Goal: Information Seeking & Learning: Understand process/instructions

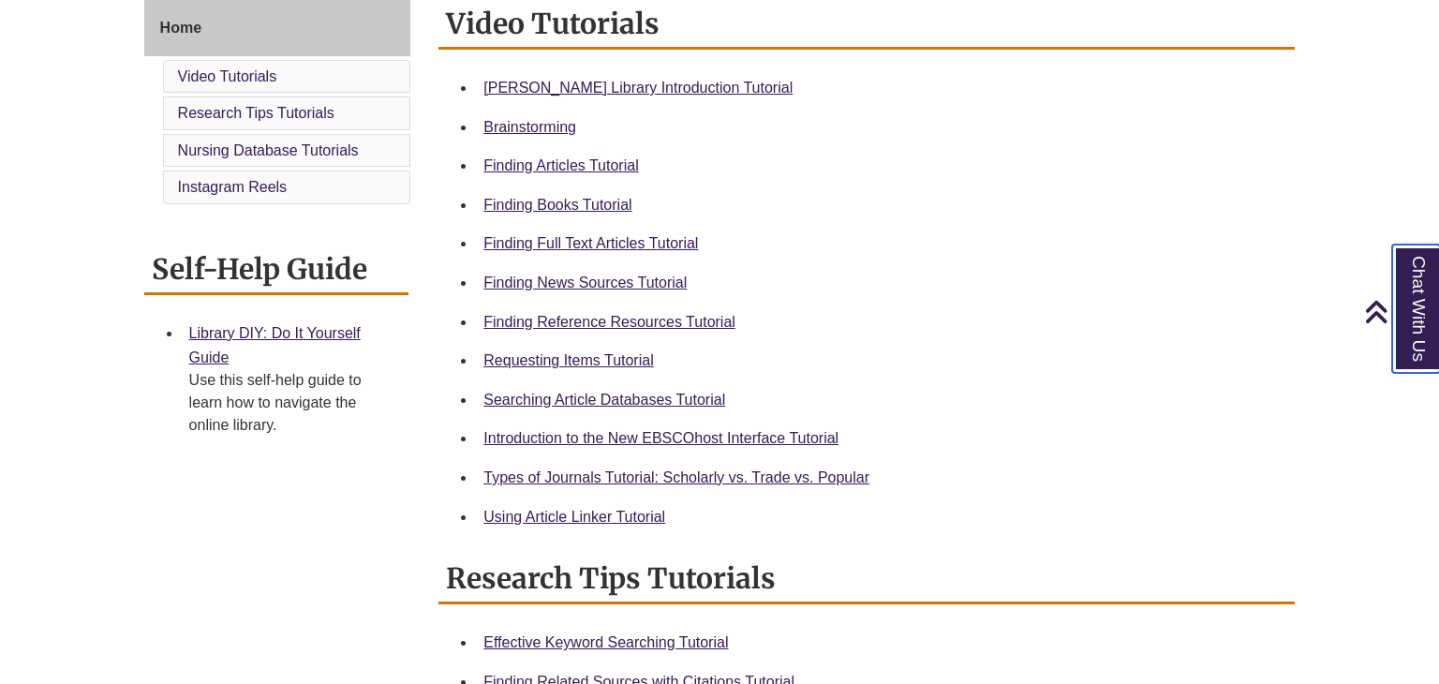
scroll to position [522, 0]
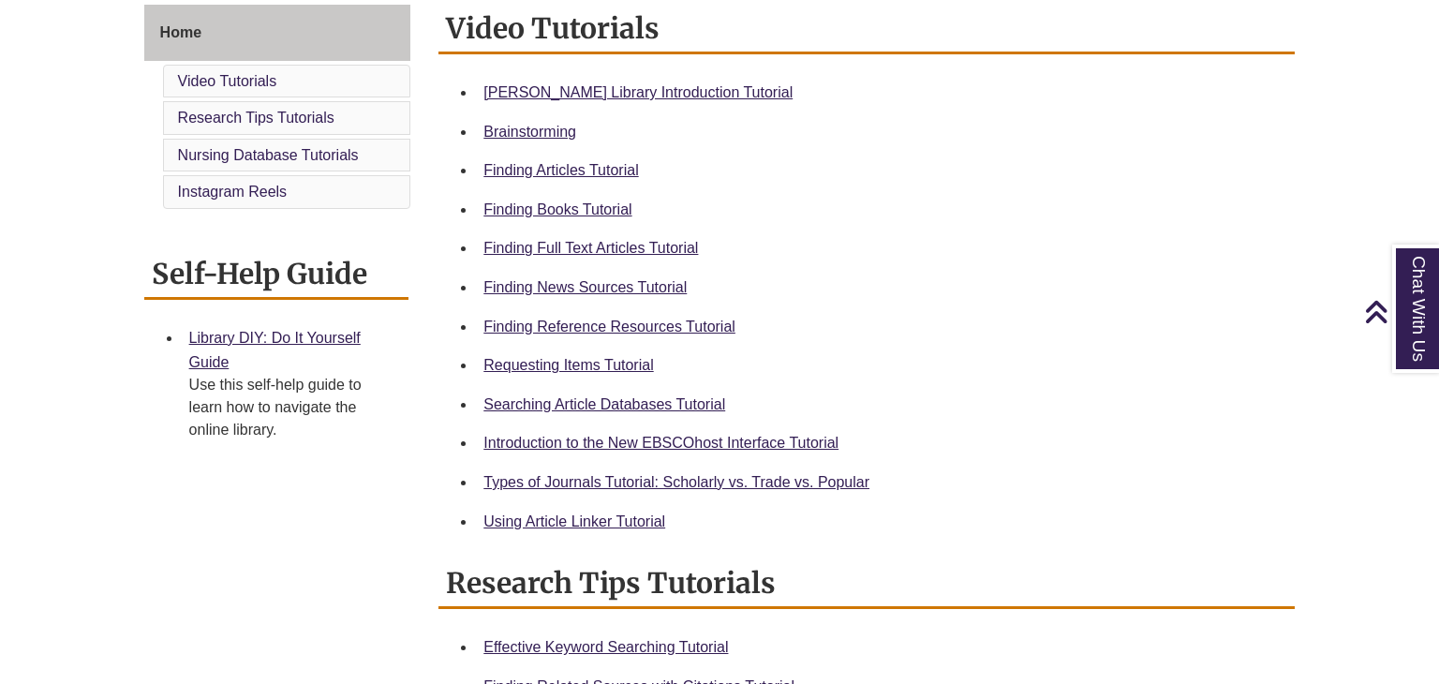
click at [557, 275] on div "Finding News Sources Tutorial" at bounding box center [881, 287] width 796 height 24
click at [569, 296] on div "Finding News Sources Tutorial" at bounding box center [881, 287] width 796 height 24
click at [573, 290] on link "Finding News Sources Tutorial" at bounding box center [584, 287] width 203 height 16
click at [334, 336] on link "Library DIY: Do It Yourself Guide" at bounding box center [274, 350] width 171 height 40
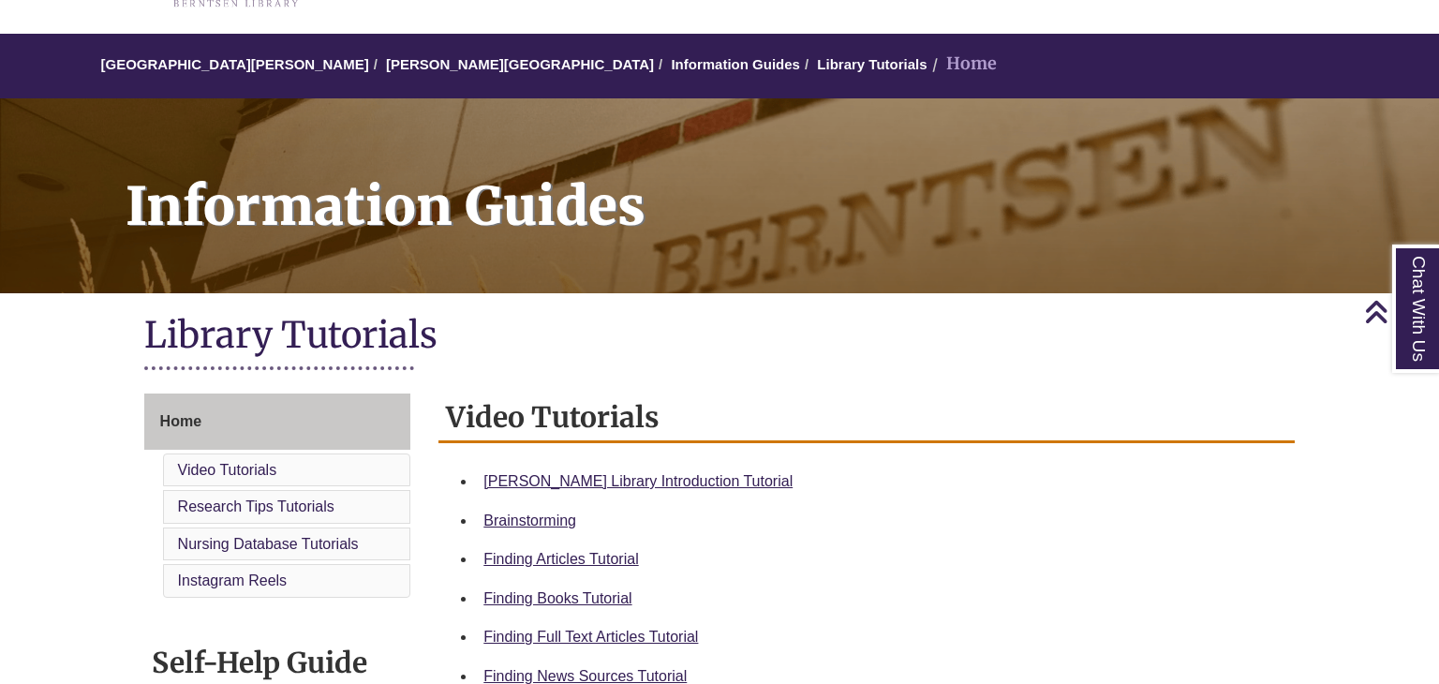
scroll to position [37, 0]
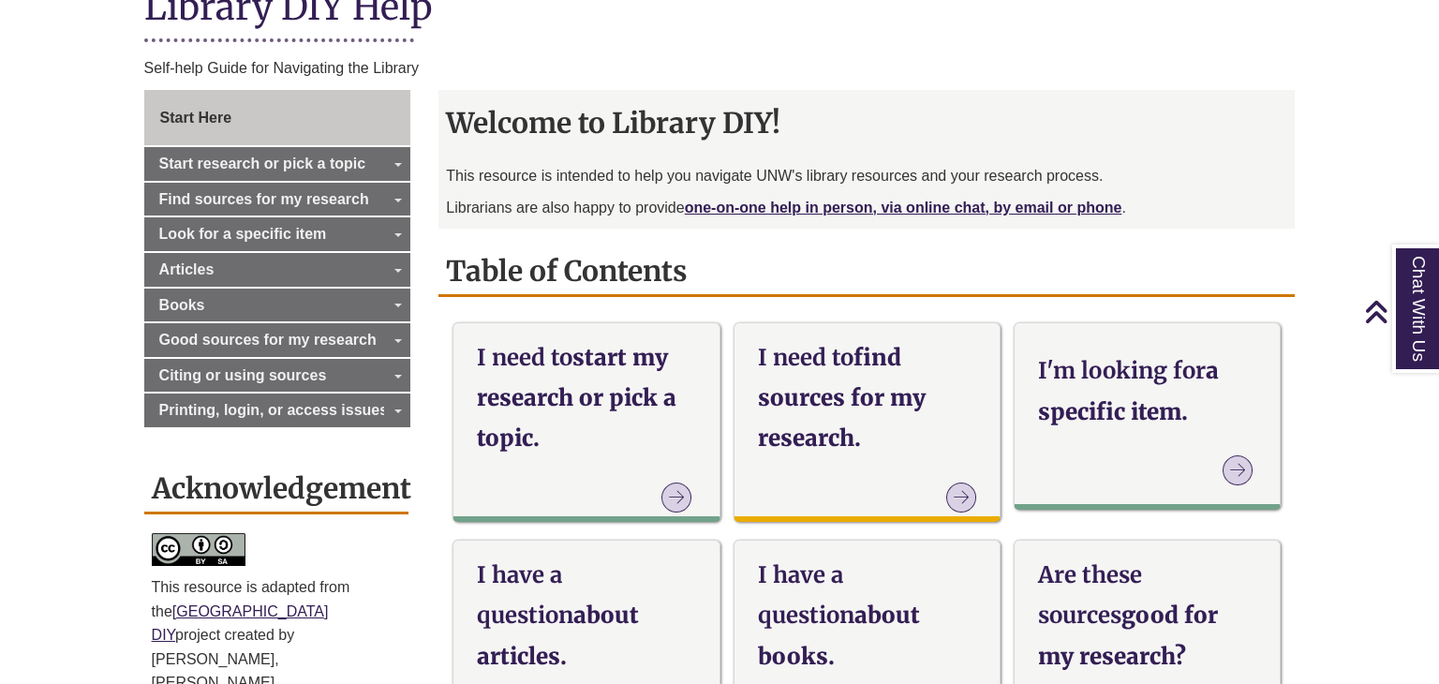
scroll to position [465, 0]
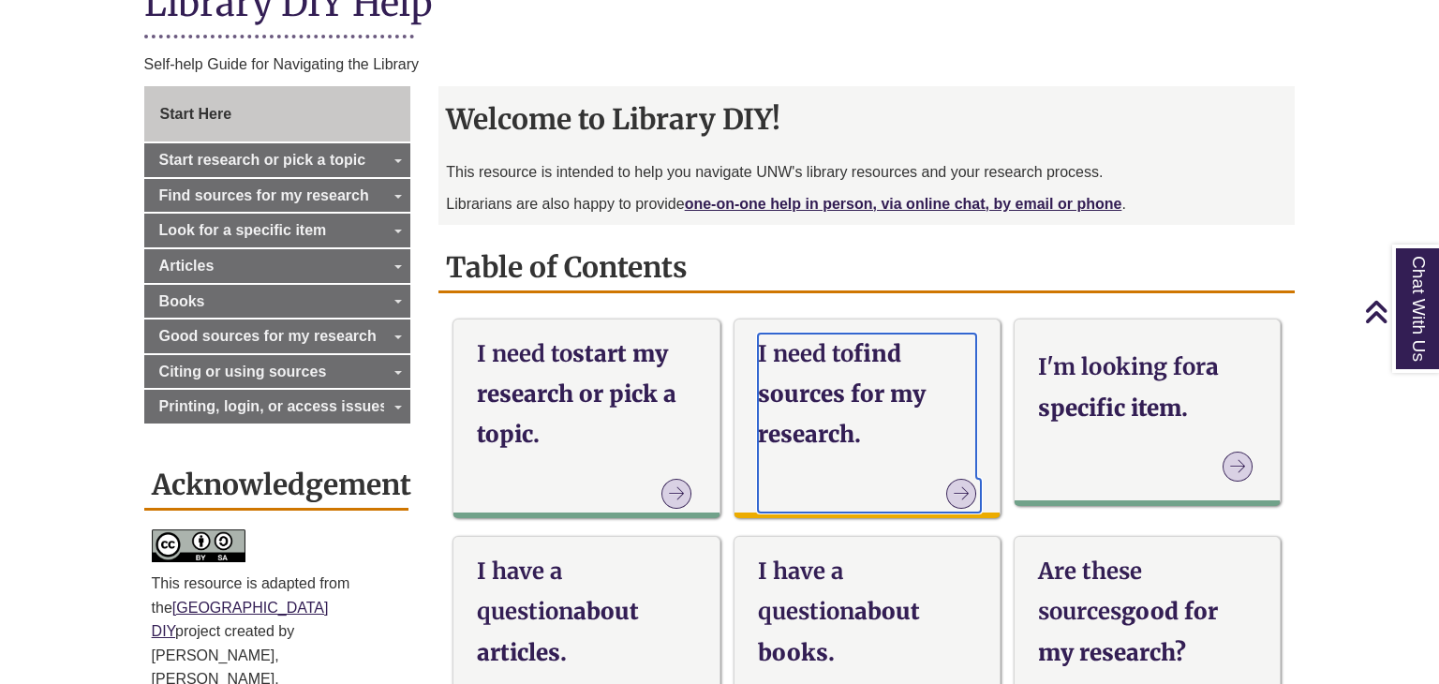
click at [955, 479] on icon at bounding box center [961, 494] width 30 height 30
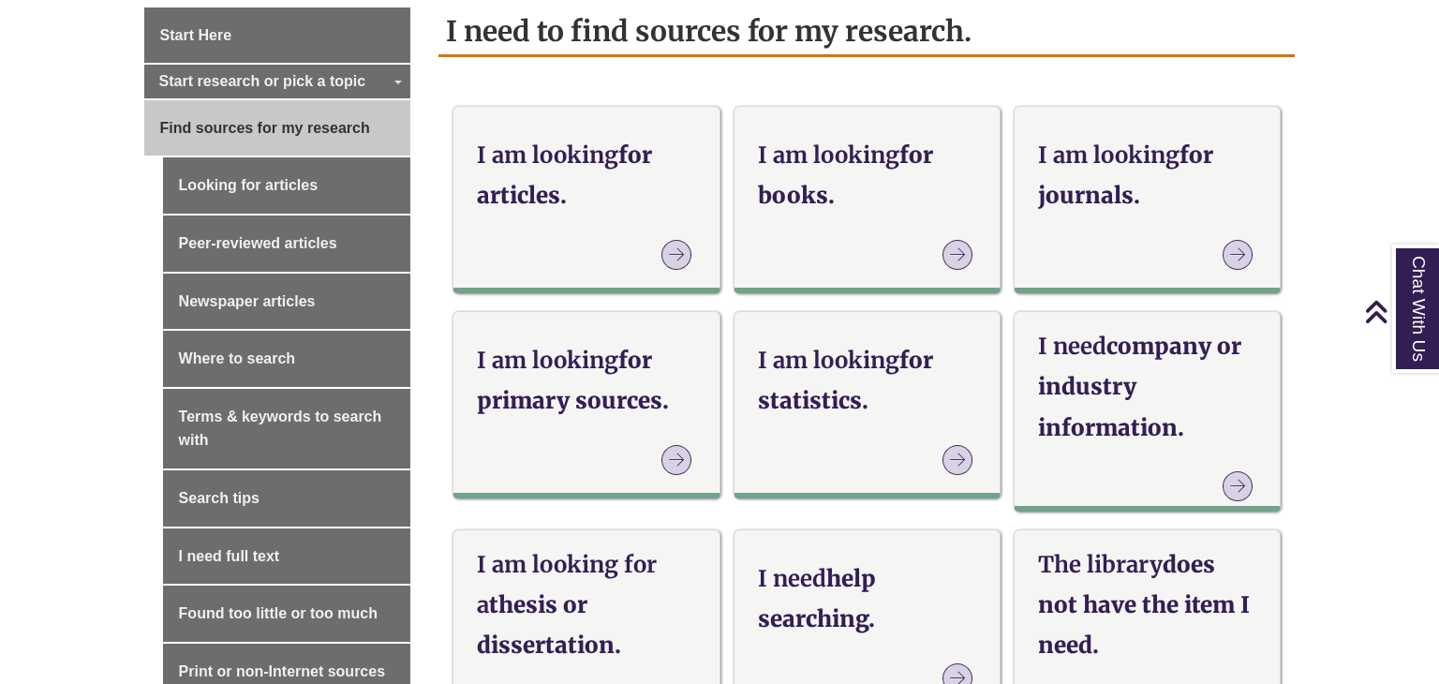
scroll to position [542, 0]
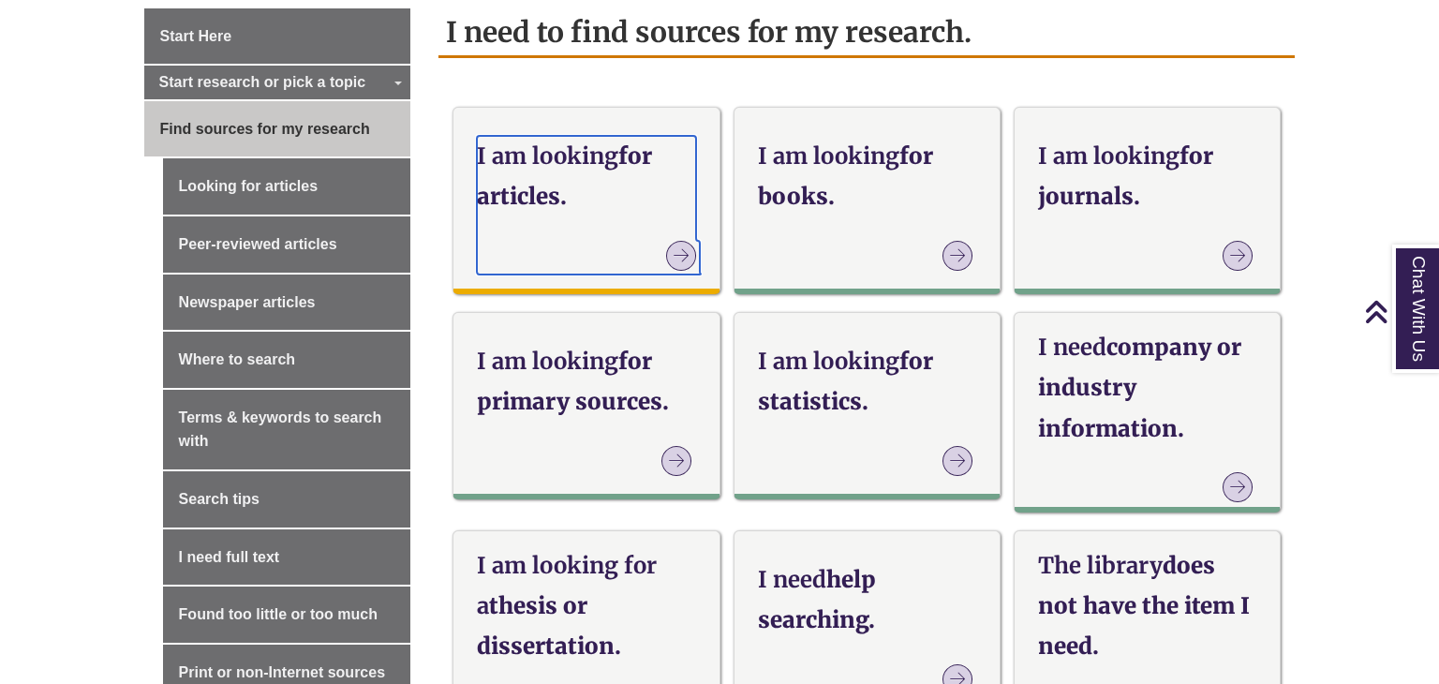
click at [669, 228] on link "I am looking for articles." at bounding box center [586, 205] width 218 height 139
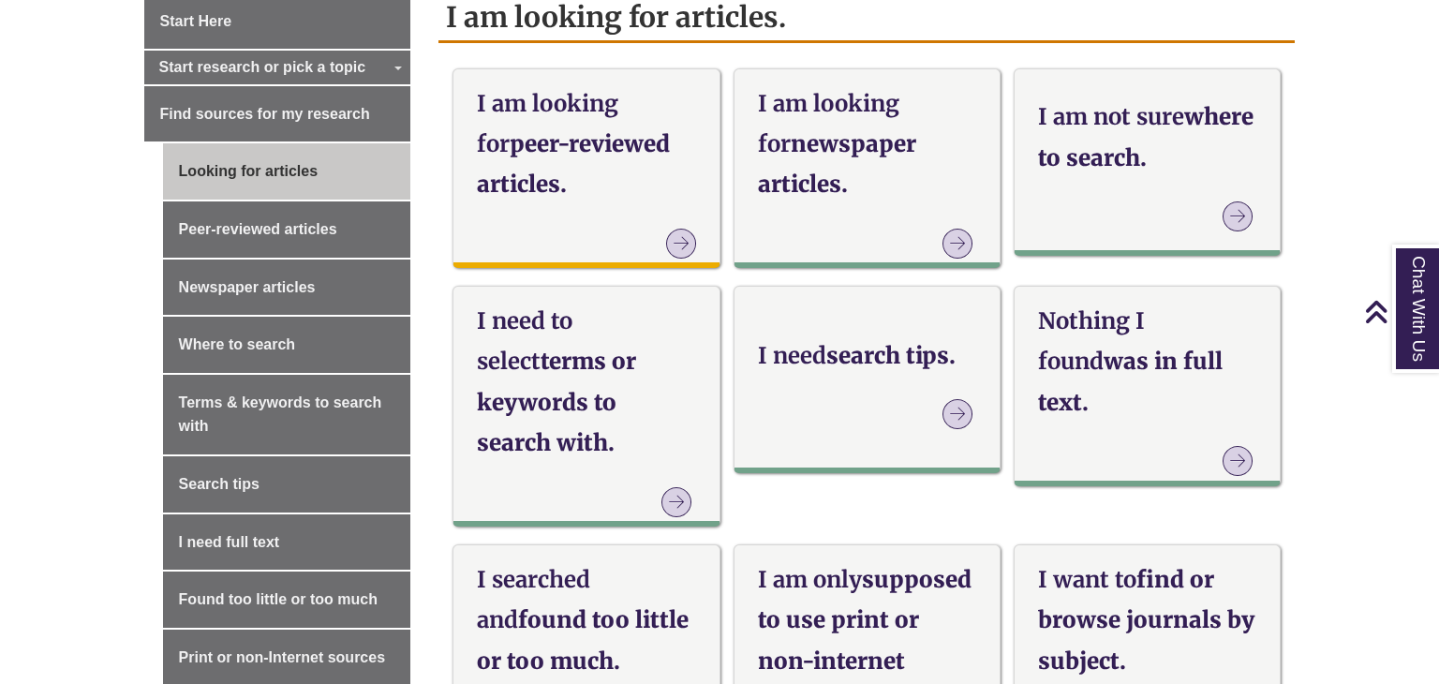
scroll to position [558, 0]
click at [585, 359] on h3 "I need to select terms or keywords to search with." at bounding box center [586, 381] width 218 height 162
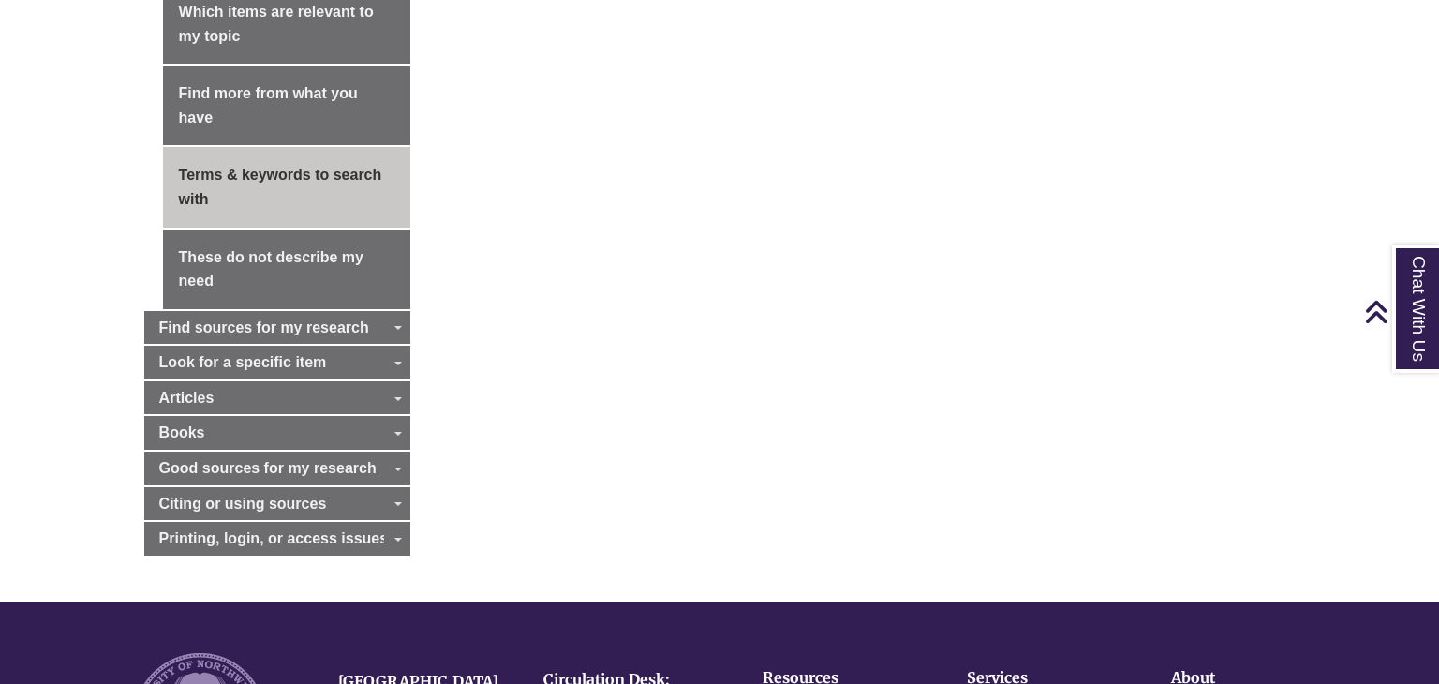
scroll to position [1308, 0]
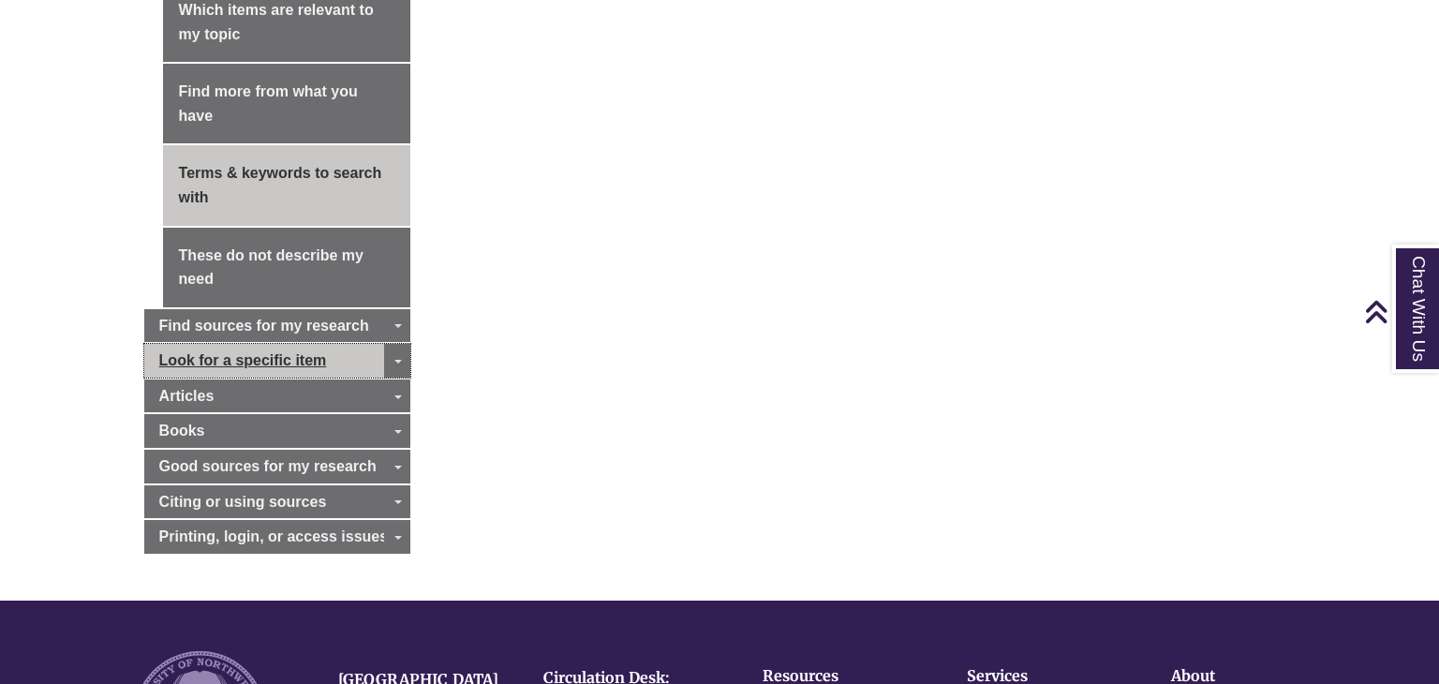
click at [362, 359] on link "Look for a specific item" at bounding box center [277, 361] width 267 height 34
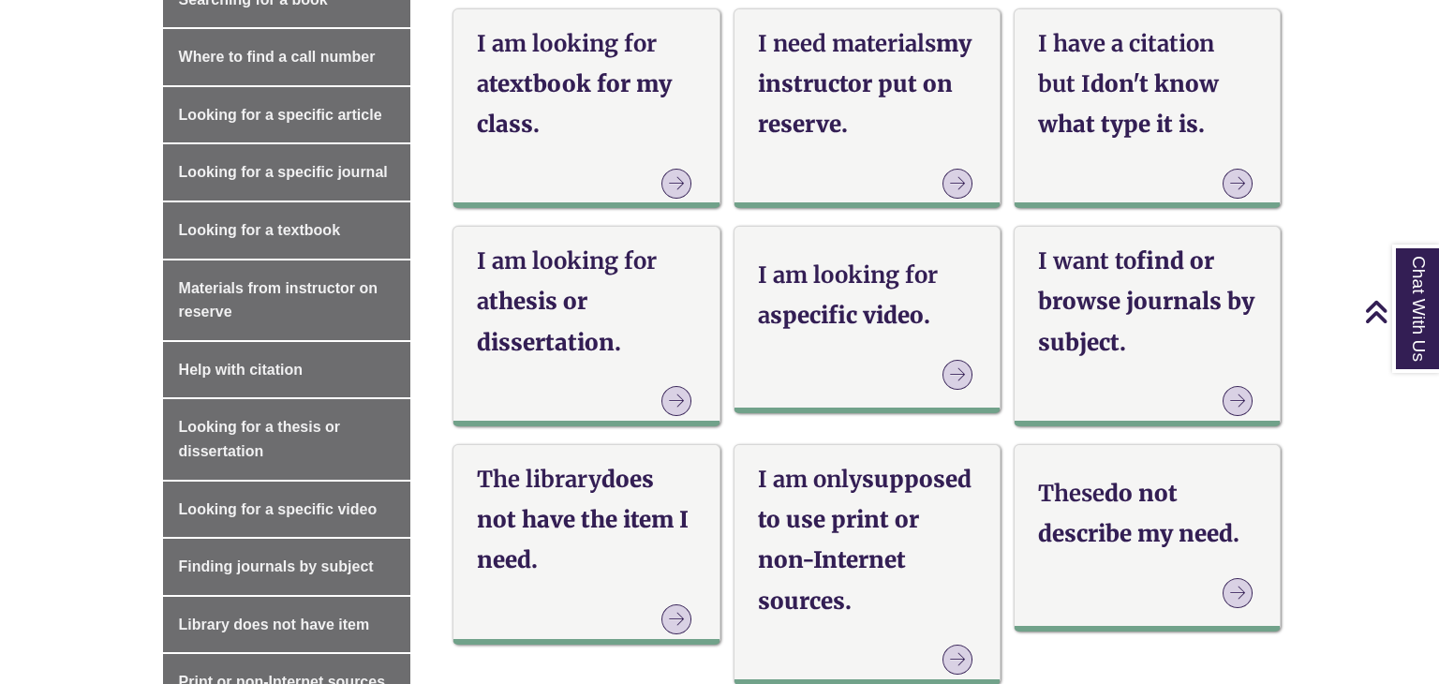
scroll to position [823, 0]
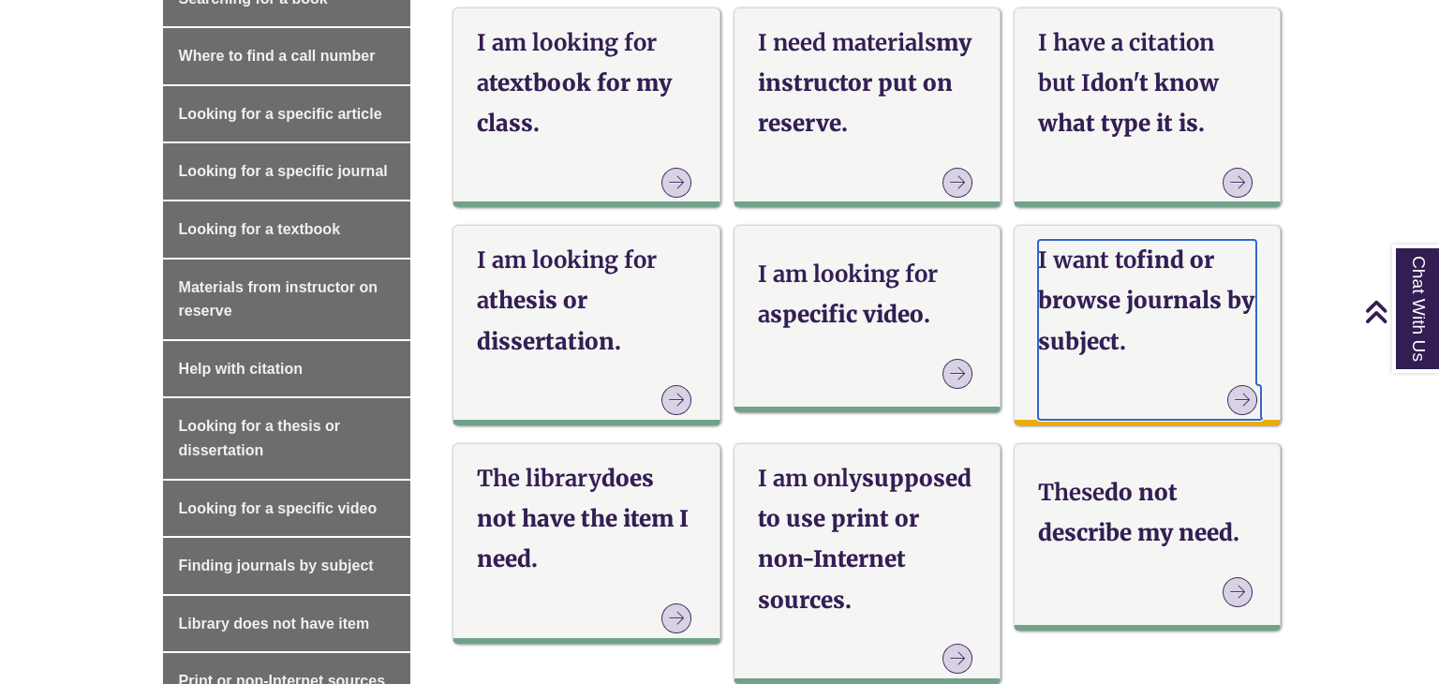
click at [1062, 336] on h3 "I want to find or browse journals by subject." at bounding box center [1147, 301] width 218 height 122
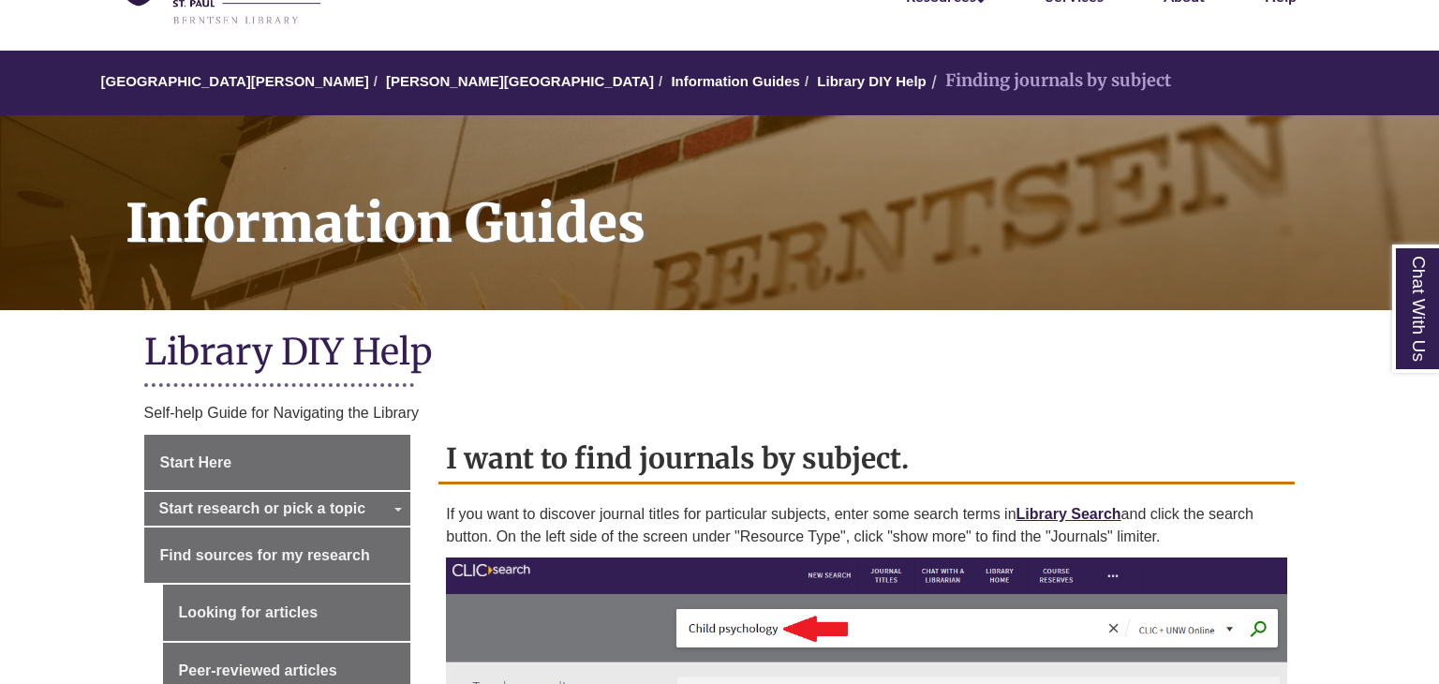
scroll to position [117, 0]
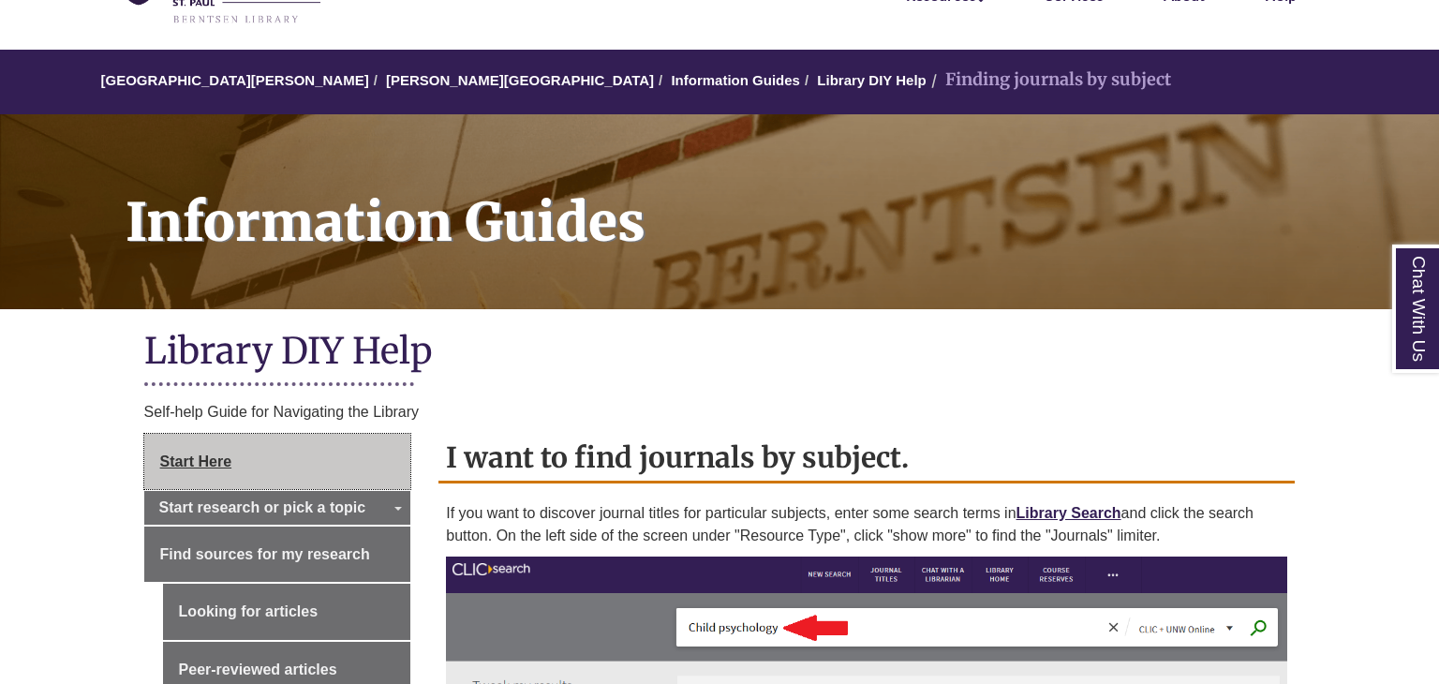
click at [351, 480] on link "Start Here" at bounding box center [277, 462] width 267 height 56
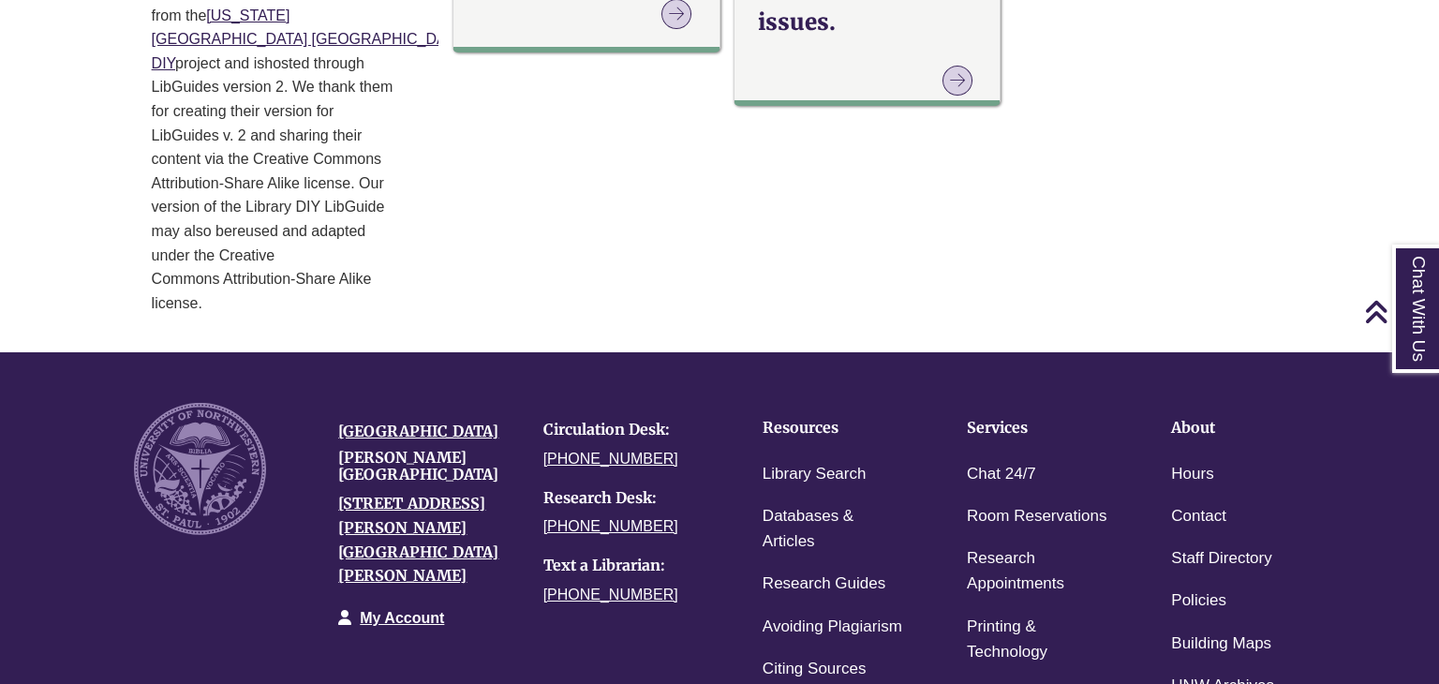
scroll to position [1357, 0]
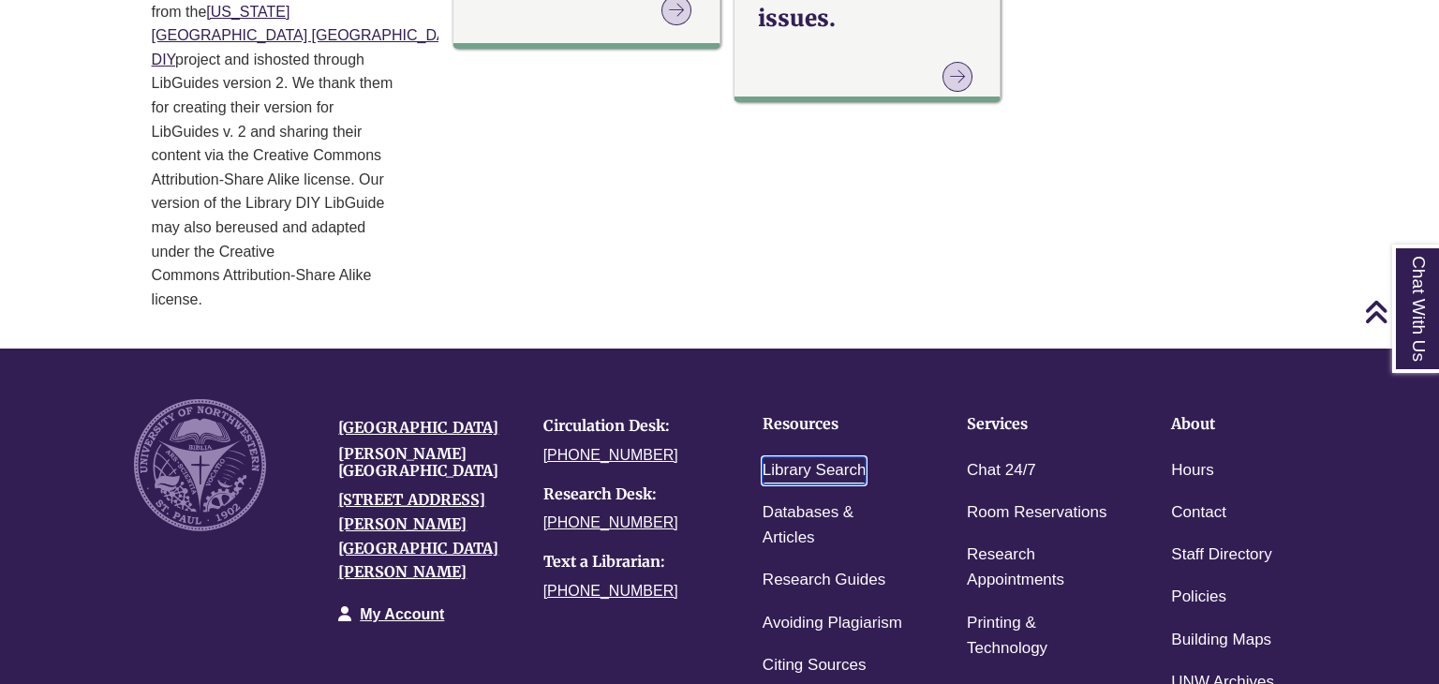
click at [805, 457] on link "Library Search" at bounding box center [814, 470] width 104 height 27
